Goal: Find specific page/section: Find specific page/section

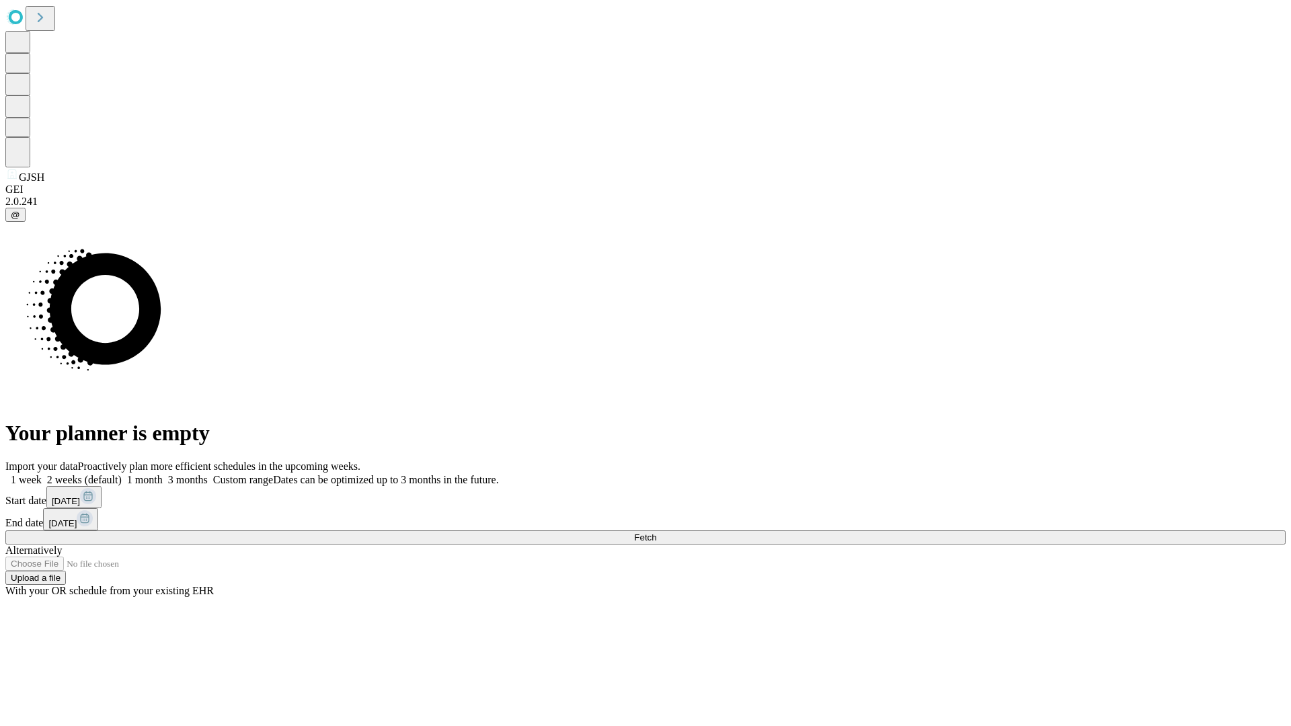
click at [656, 533] on span "Fetch" at bounding box center [645, 538] width 22 height 10
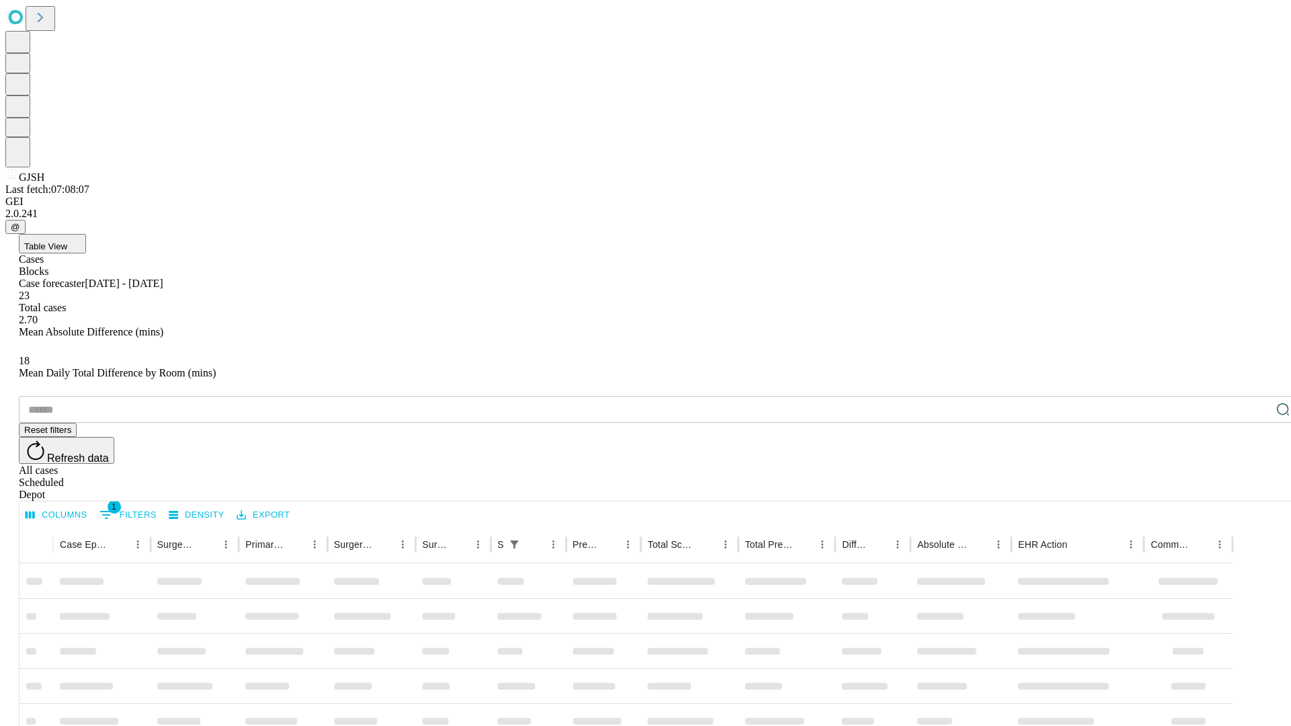
click at [1256, 489] on div "Depot" at bounding box center [659, 495] width 1280 height 12
